Goal: Understand process/instructions: Learn how to perform a task or action

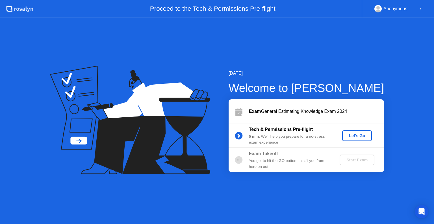
click at [312, 162] on div "You get to hit the GO button! It’s all you from here on out" at bounding box center [289, 164] width 81 height 12
click at [351, 135] on div "Let's Go" at bounding box center [356, 136] width 25 height 5
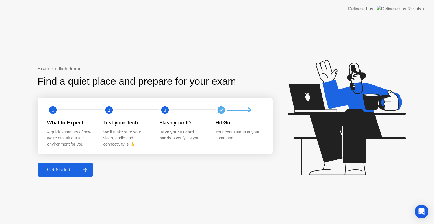
click at [84, 171] on icon at bounding box center [85, 169] width 4 height 3
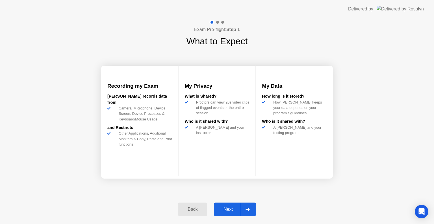
click at [195, 208] on div "Back" at bounding box center [193, 209] width 26 height 5
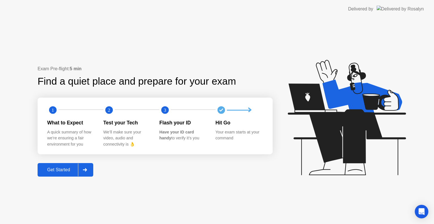
click at [90, 172] on div at bounding box center [85, 169] width 14 height 13
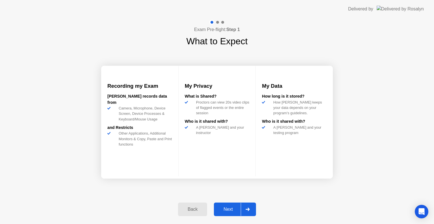
click at [234, 210] on div "Next" at bounding box center [227, 209] width 25 height 5
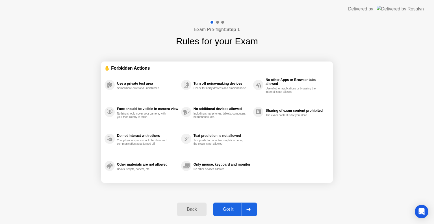
click at [234, 209] on div "Got it" at bounding box center [228, 209] width 27 height 5
select select "Available cameras"
select select "Available speakers"
select select "Available microphones"
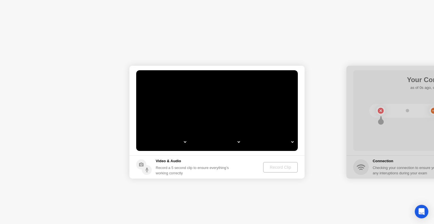
select select "**********"
select select "*******"
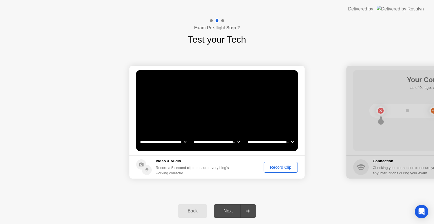
click at [279, 169] on div "Record Clip" at bounding box center [280, 167] width 30 height 5
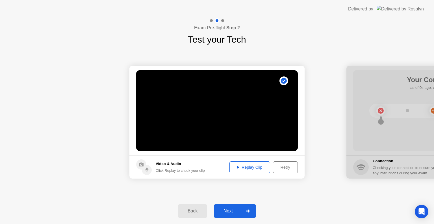
click at [228, 212] on div "Next" at bounding box center [227, 211] width 25 height 5
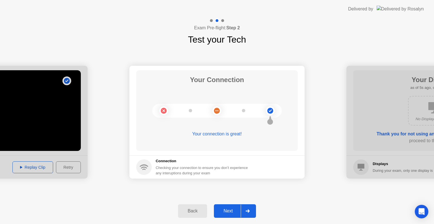
click at [228, 212] on div "Next" at bounding box center [227, 211] width 25 height 5
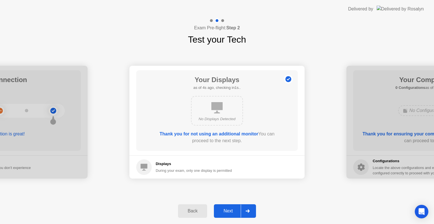
click at [228, 212] on div "Next" at bounding box center [227, 211] width 25 height 5
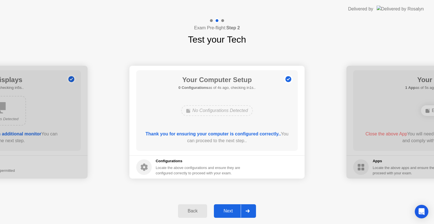
click at [228, 212] on div "Next" at bounding box center [227, 211] width 25 height 5
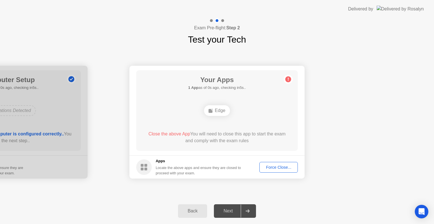
click at [229, 211] on div "Next" at bounding box center [227, 211] width 25 height 5
click at [222, 110] on div "Edge" at bounding box center [217, 110] width 26 height 11
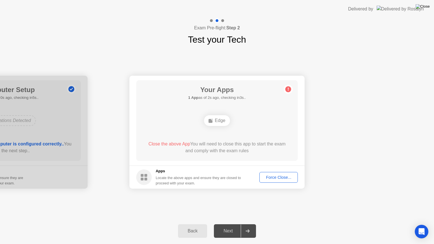
click at [424, 7] on img at bounding box center [422, 6] width 14 height 5
